Goal: Task Accomplishment & Management: Use online tool/utility

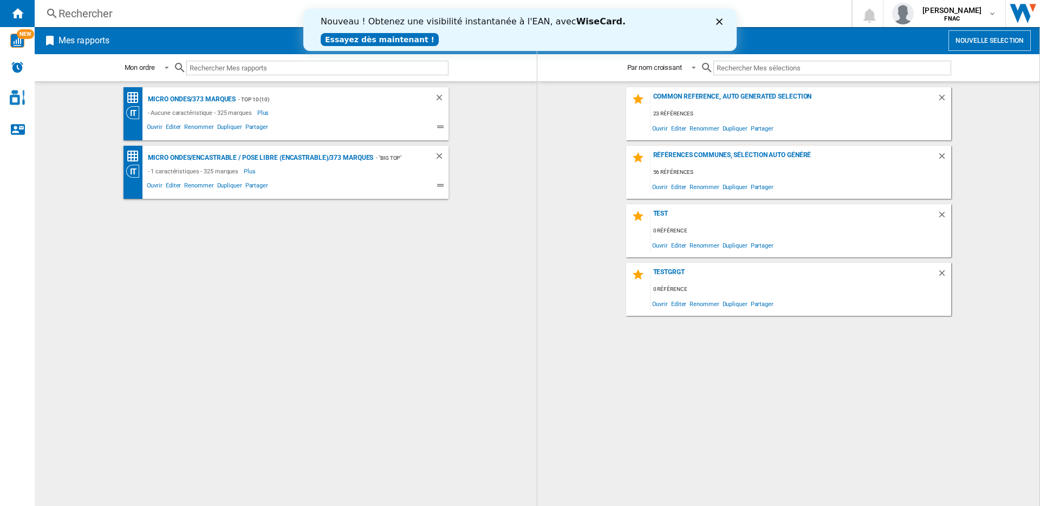
click at [718, 22] on polygon "Fermer" at bounding box center [719, 21] width 7 height 7
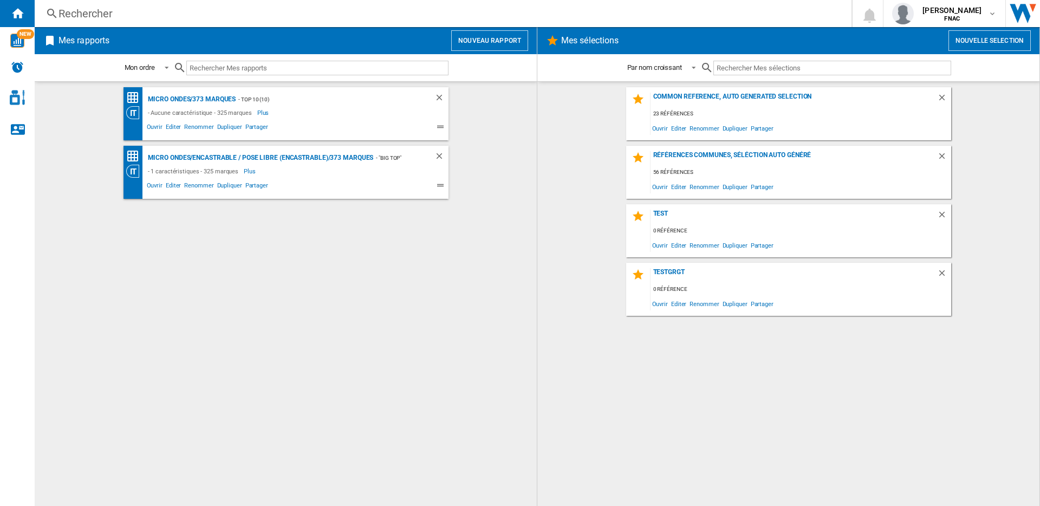
click at [476, 40] on button "Nouveau rapport" at bounding box center [489, 40] width 77 height 21
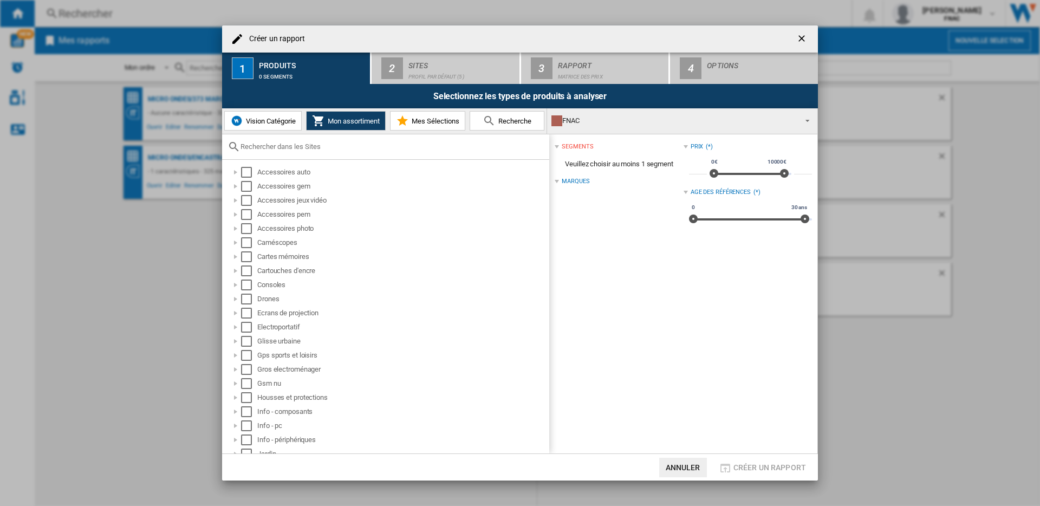
click at [253, 113] on button "Vision Catégorie" at bounding box center [262, 121] width 77 height 20
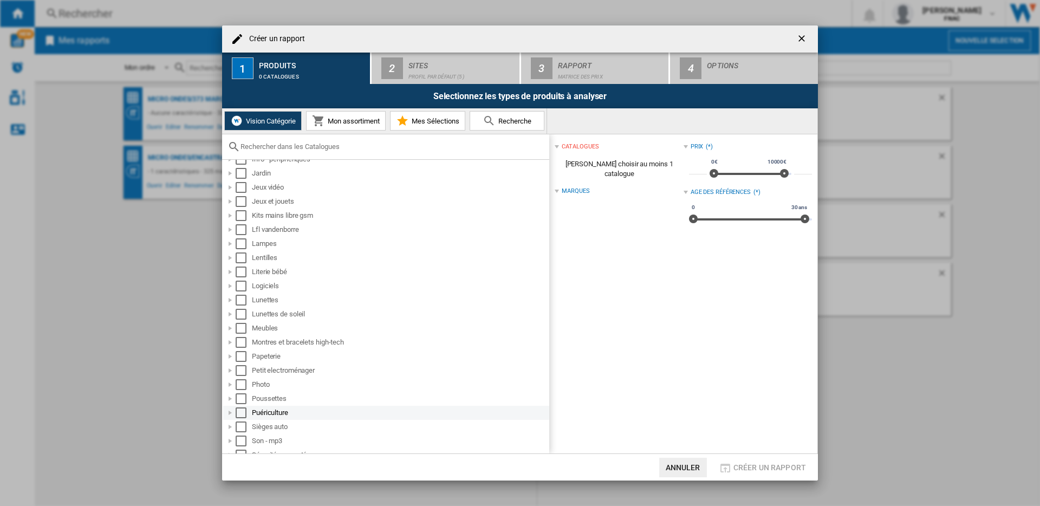
scroll to position [359, 0]
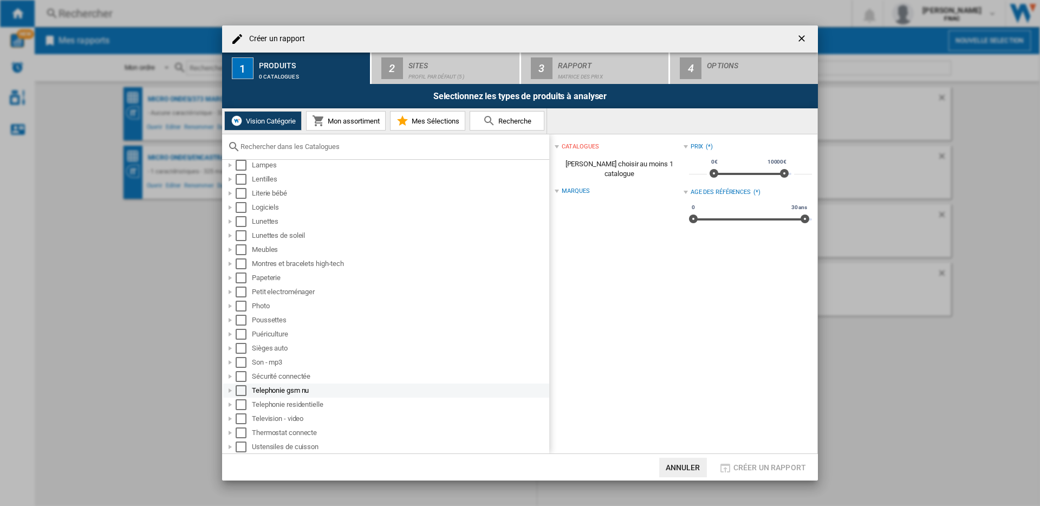
click at [242, 391] on div "Select" at bounding box center [241, 390] width 11 height 11
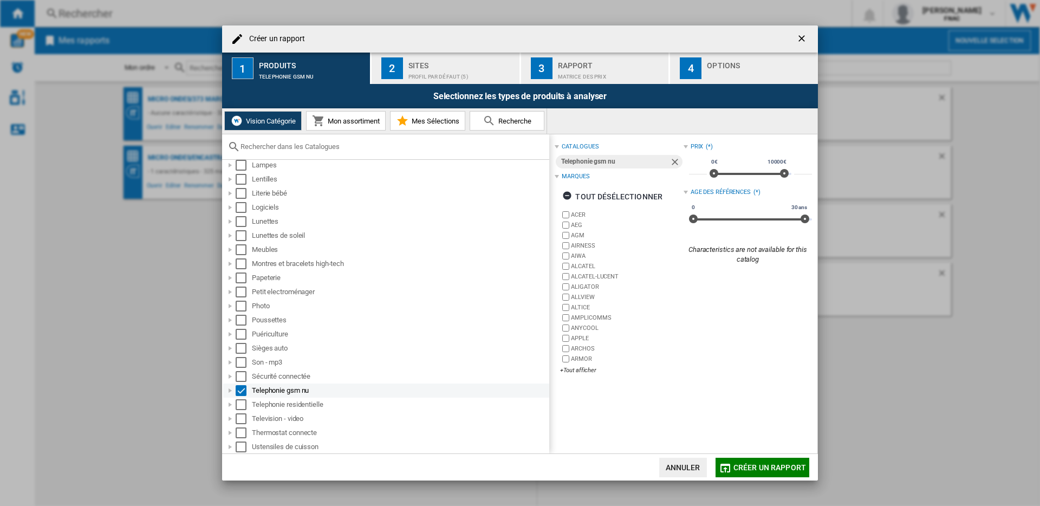
click at [229, 392] on div at bounding box center [230, 390] width 11 height 11
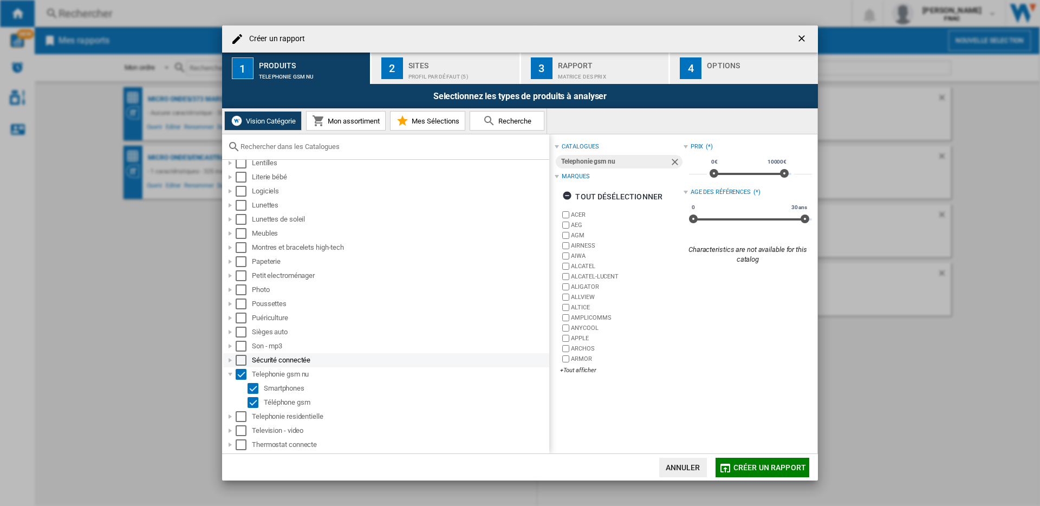
scroll to position [387, 0]
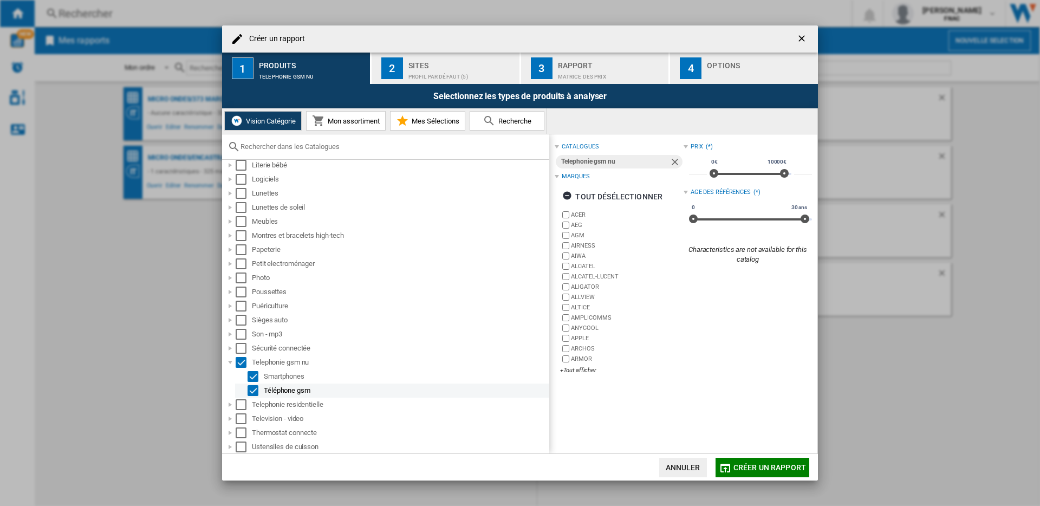
click at [253, 391] on div "Select" at bounding box center [253, 390] width 11 height 11
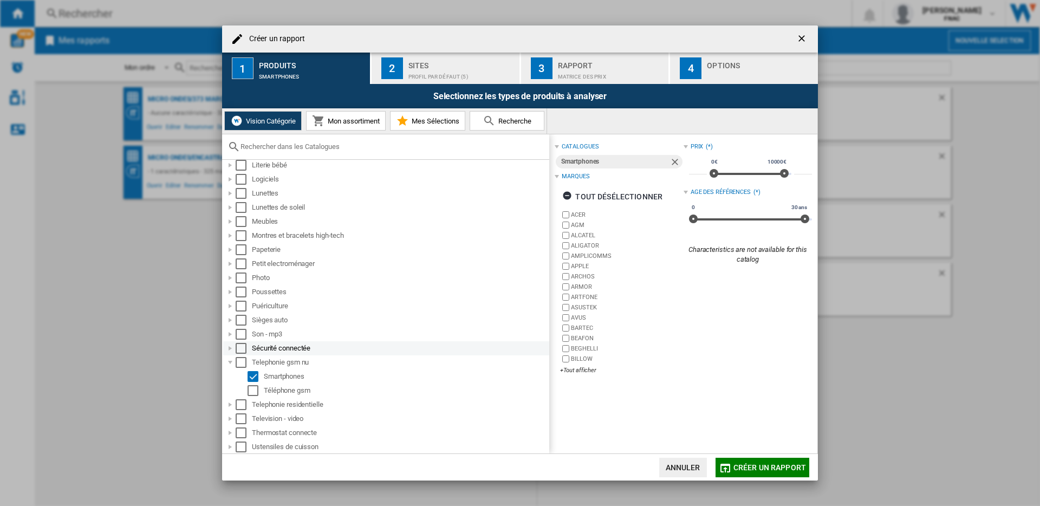
click at [231, 348] on div at bounding box center [230, 348] width 11 height 11
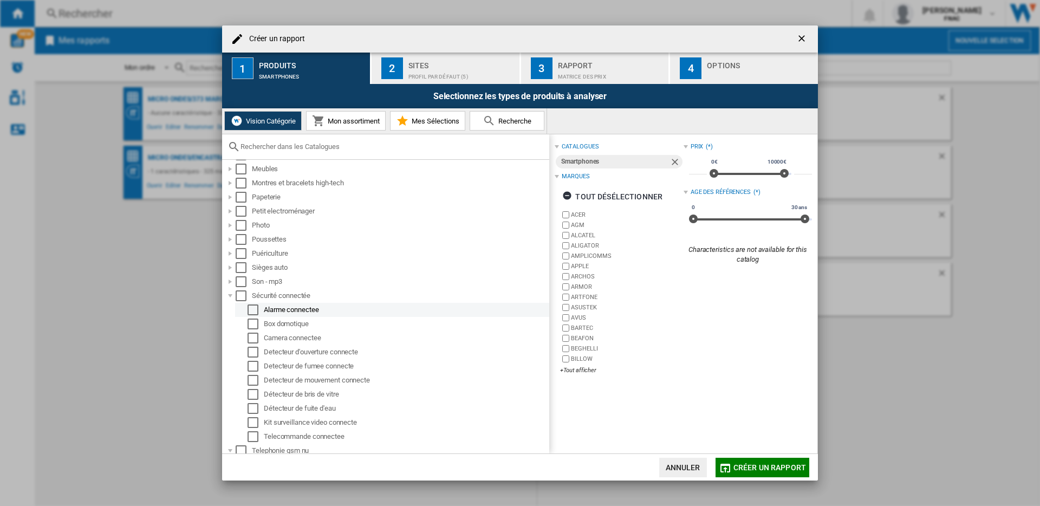
scroll to position [439, 0]
click at [232, 295] on div at bounding box center [230, 297] width 11 height 11
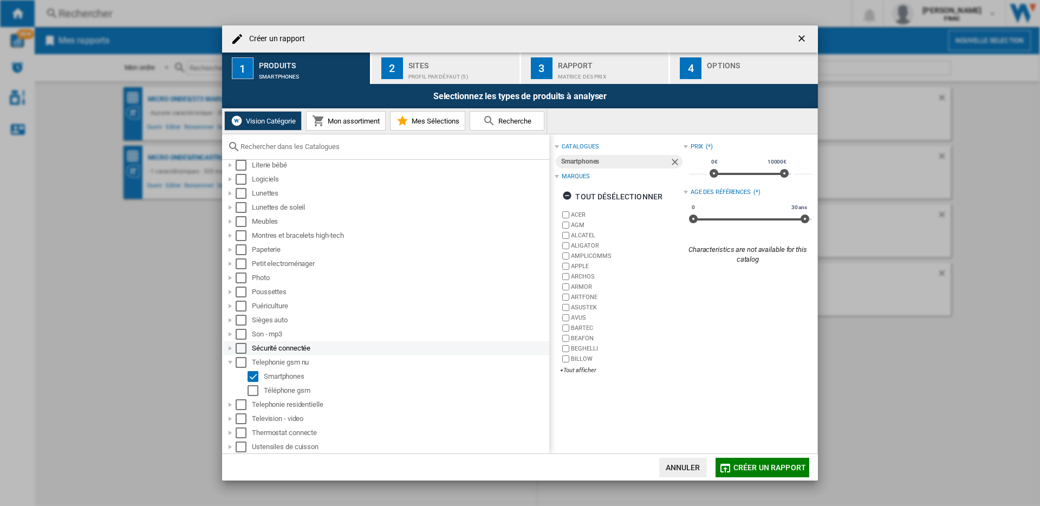
scroll to position [387, 0]
click at [230, 331] on div at bounding box center [230, 334] width 11 height 11
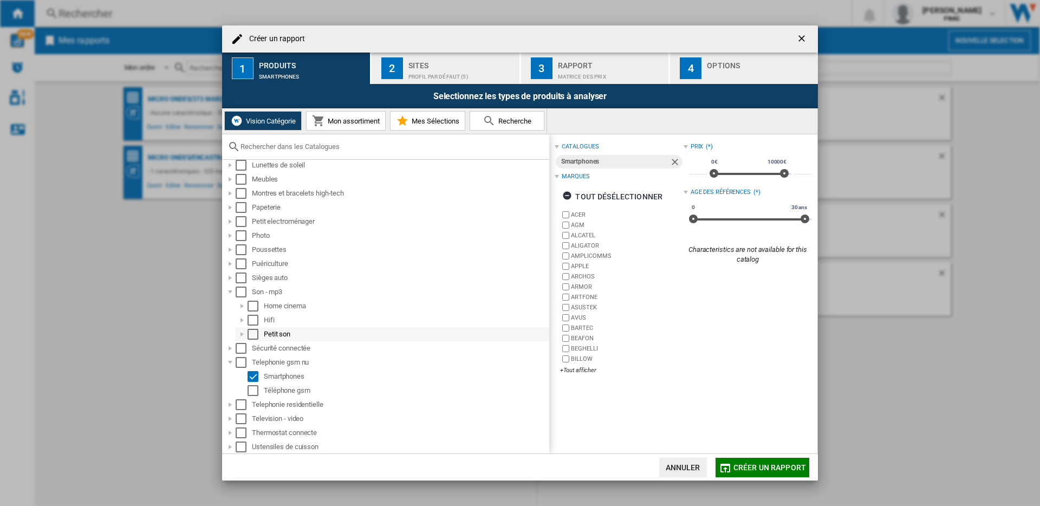
click at [237, 334] on div at bounding box center [242, 334] width 11 height 11
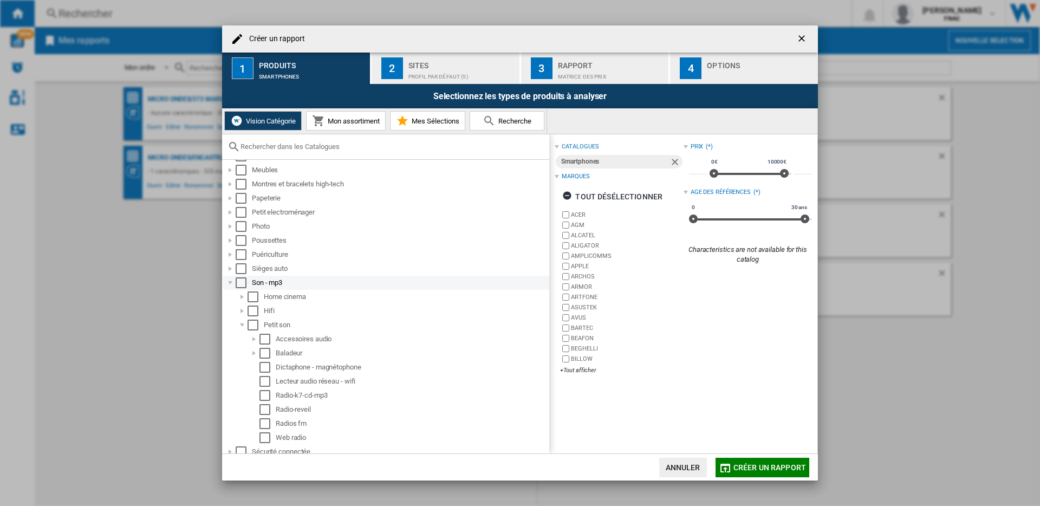
click at [230, 282] on div at bounding box center [230, 282] width 11 height 11
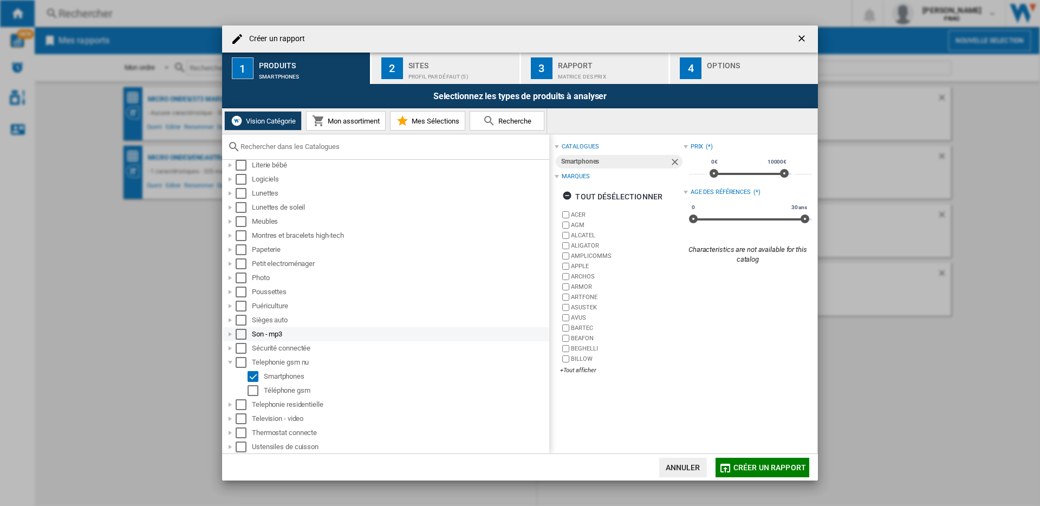
scroll to position [387, 0]
click at [230, 266] on div at bounding box center [230, 263] width 11 height 11
click at [244, 267] on div at bounding box center [242, 268] width 11 height 11
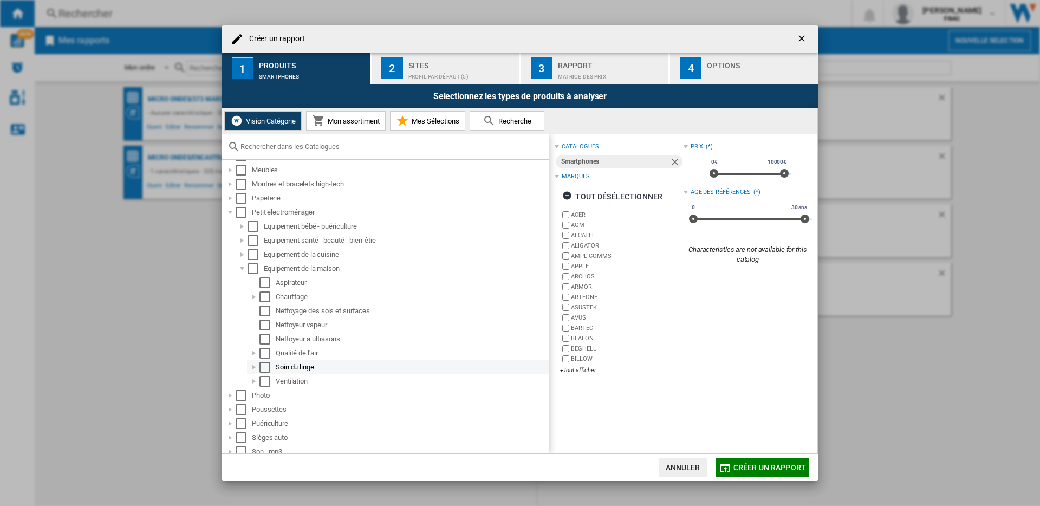
click at [249, 366] on div at bounding box center [254, 367] width 11 height 11
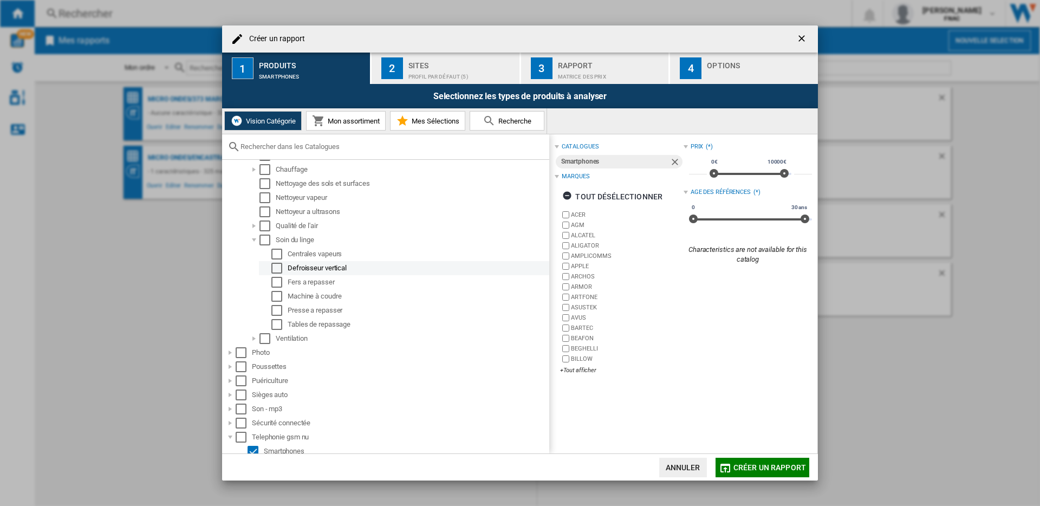
scroll to position [567, 0]
click at [253, 335] on div at bounding box center [254, 337] width 11 height 11
click at [251, 238] on div at bounding box center [254, 239] width 11 height 11
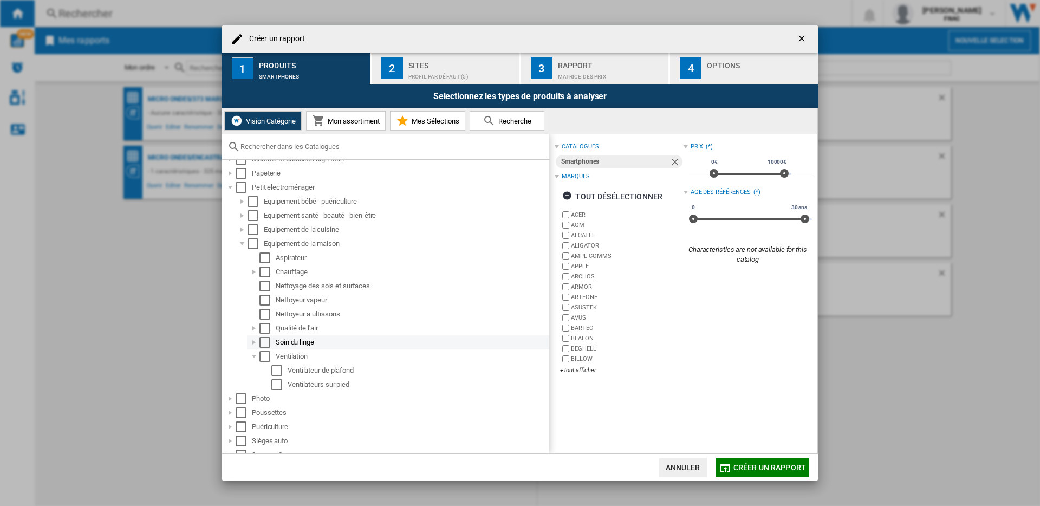
scroll to position [460, 0]
click at [242, 235] on div at bounding box center [242, 234] width 11 height 11
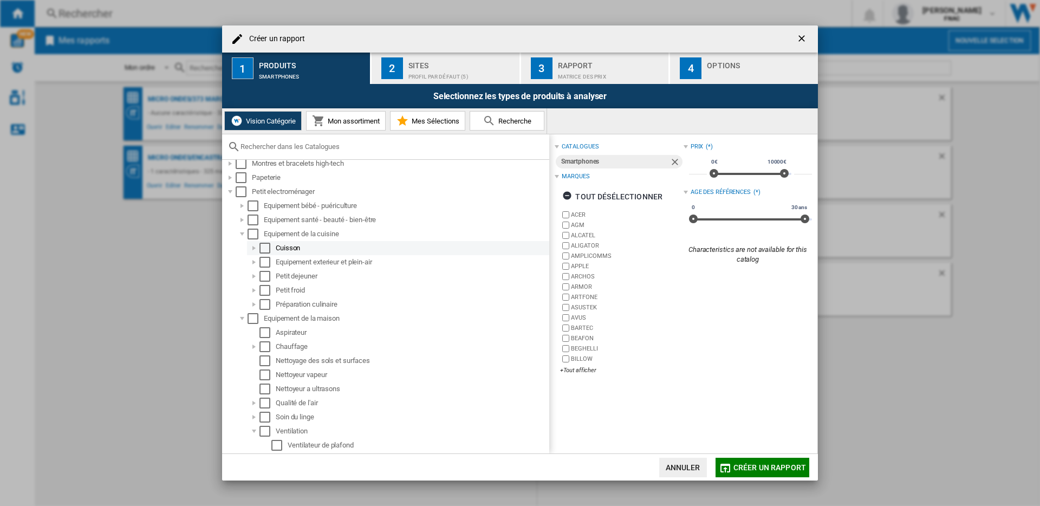
click at [254, 247] on div at bounding box center [254, 248] width 11 height 11
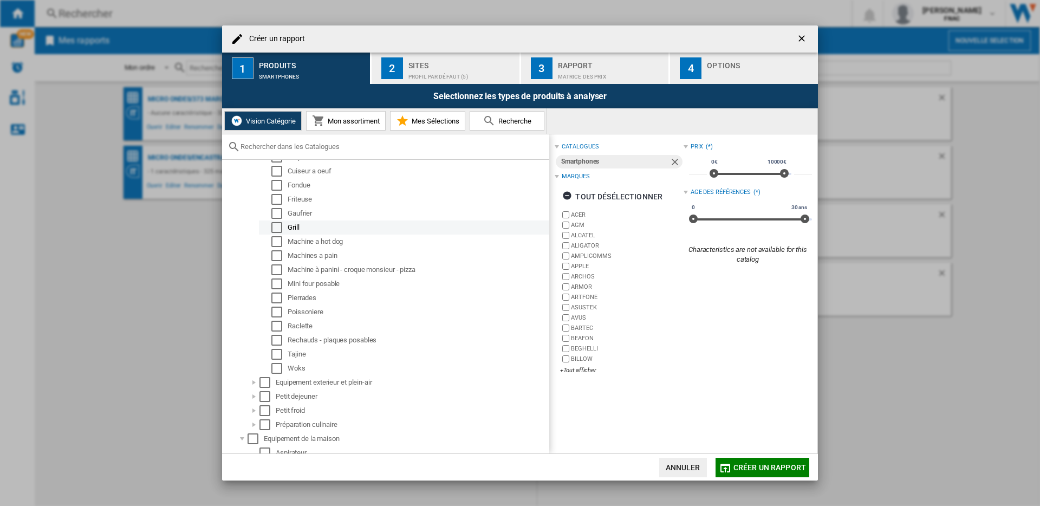
scroll to position [595, 0]
click at [797, 39] on ng-md-icon "getI18NText('BUTTONS.CLOSE_DIALOG')" at bounding box center [803, 39] width 13 height 13
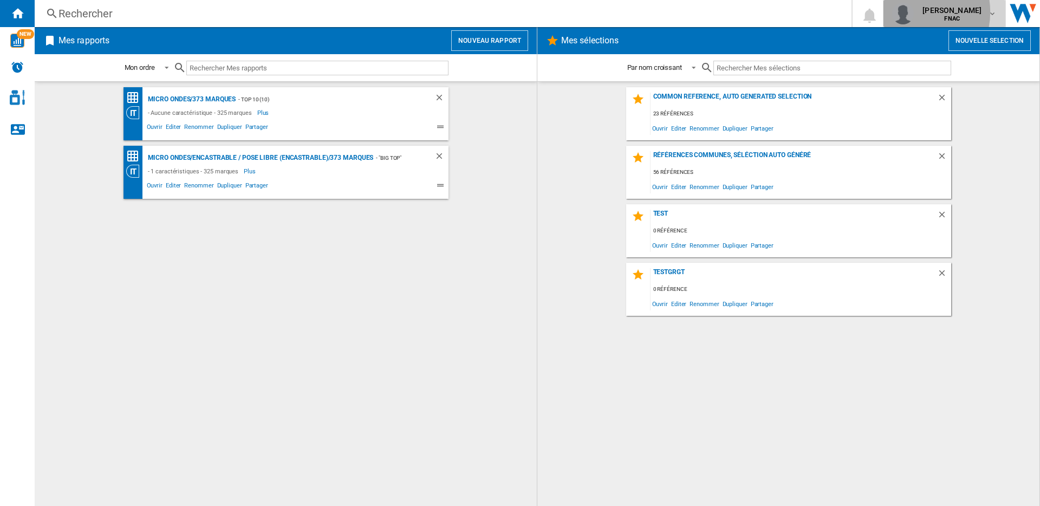
click at [914, 12] on img "button" at bounding box center [904, 14] width 22 height 22
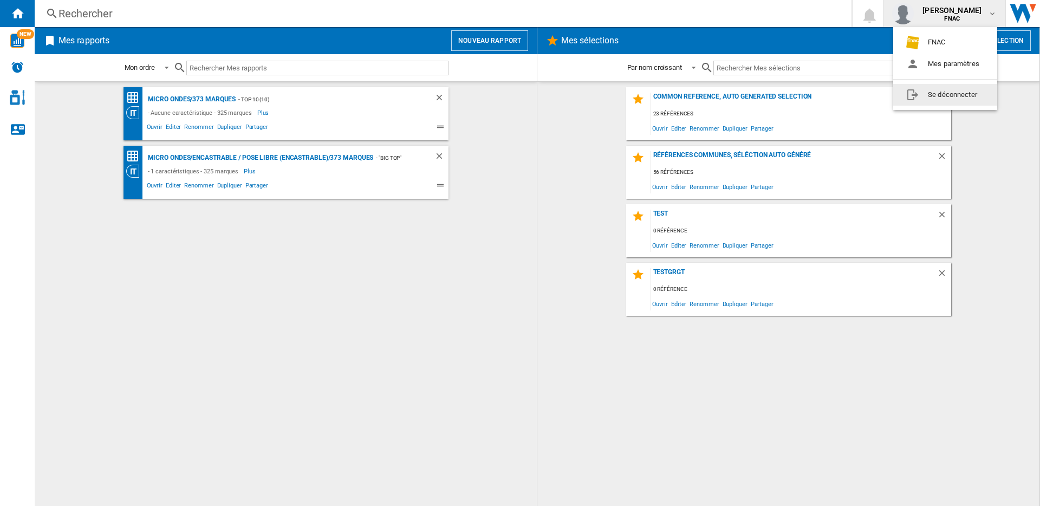
click at [928, 94] on button "Se déconnecter" at bounding box center [946, 95] width 104 height 22
